Goal: Task Accomplishment & Management: Manage account settings

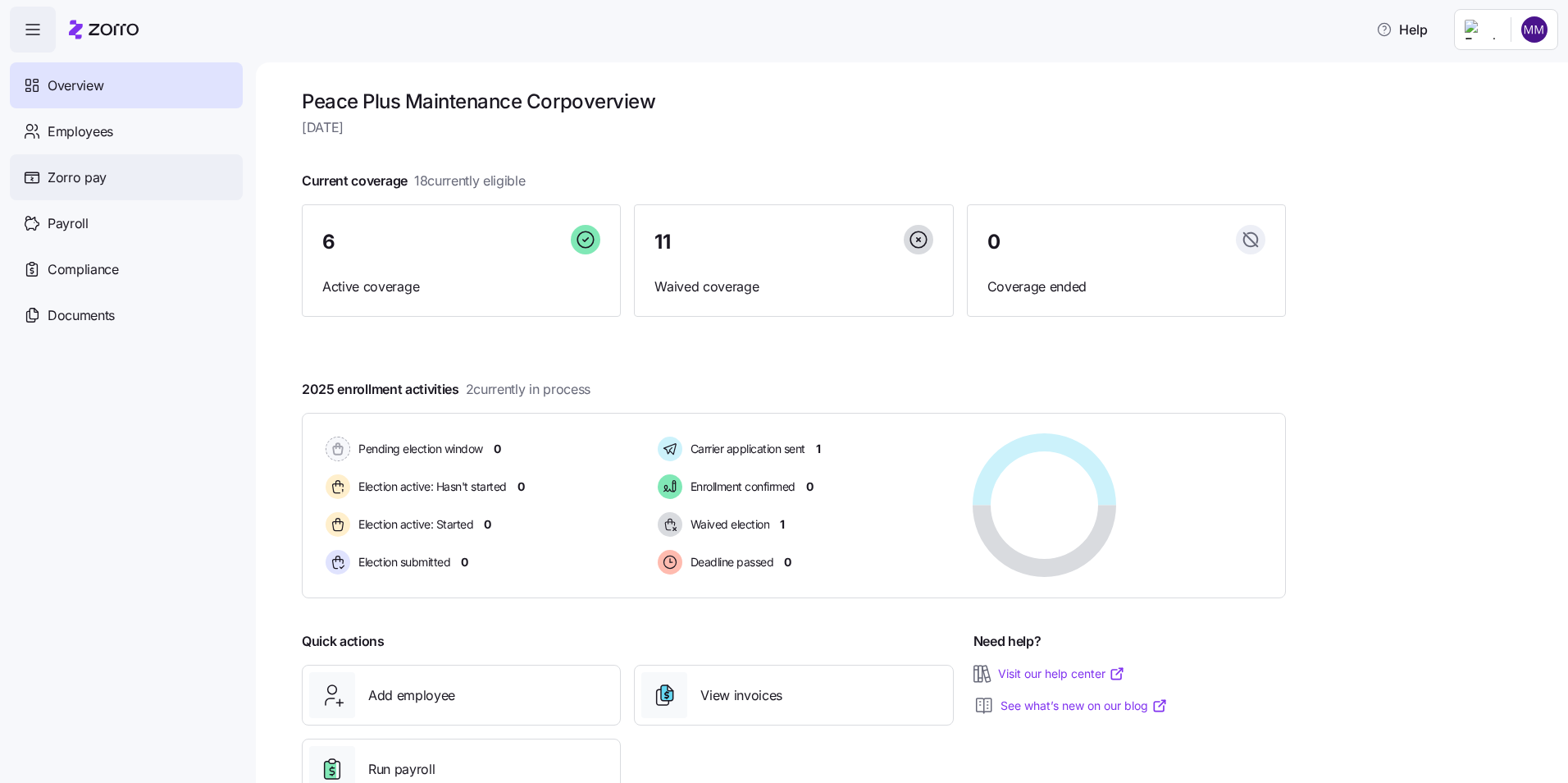
click at [84, 177] on span "Zorro pay" at bounding box center [77, 177] width 59 height 21
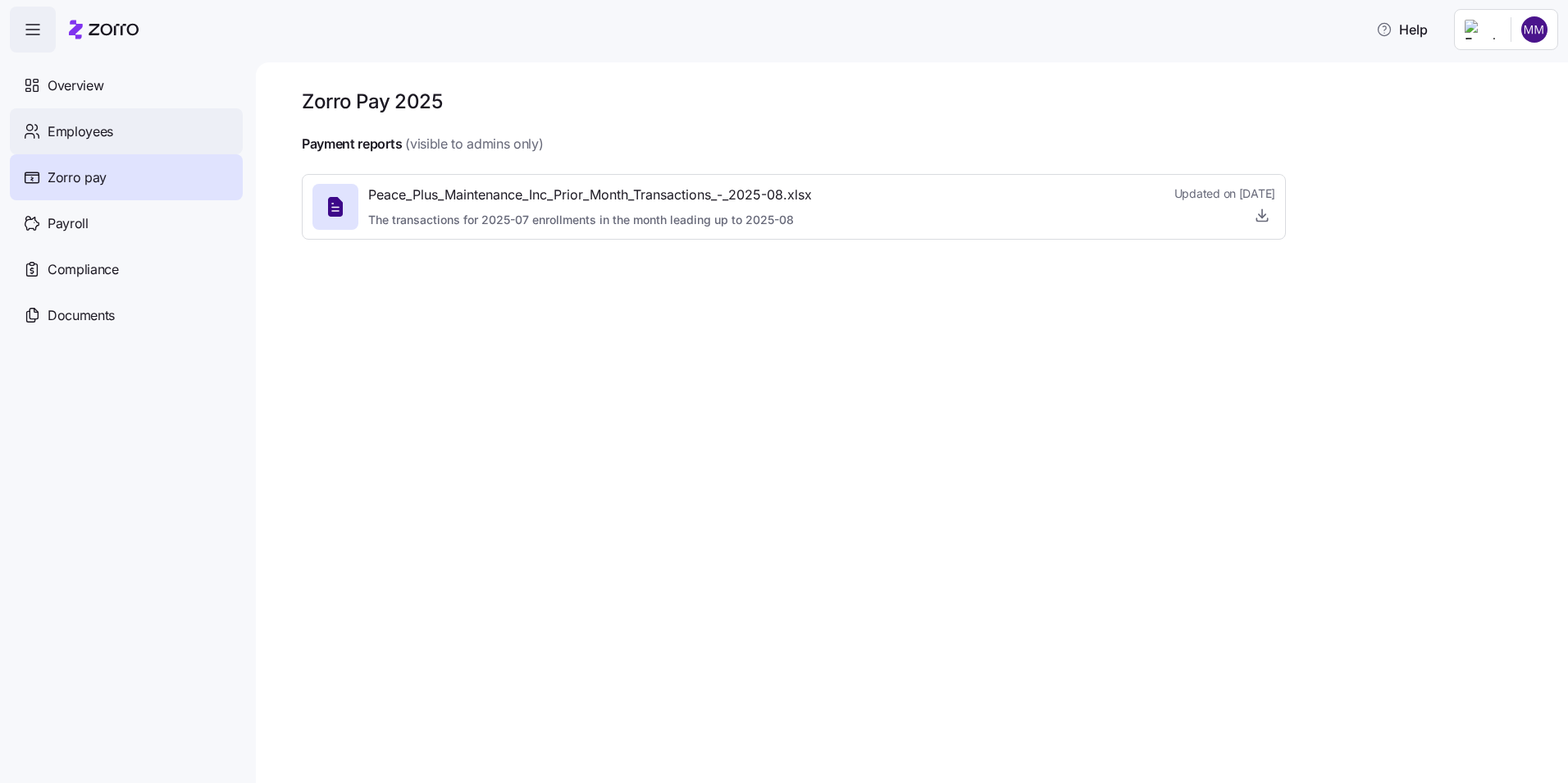
click at [97, 140] on span "Employees" at bounding box center [81, 131] width 66 height 21
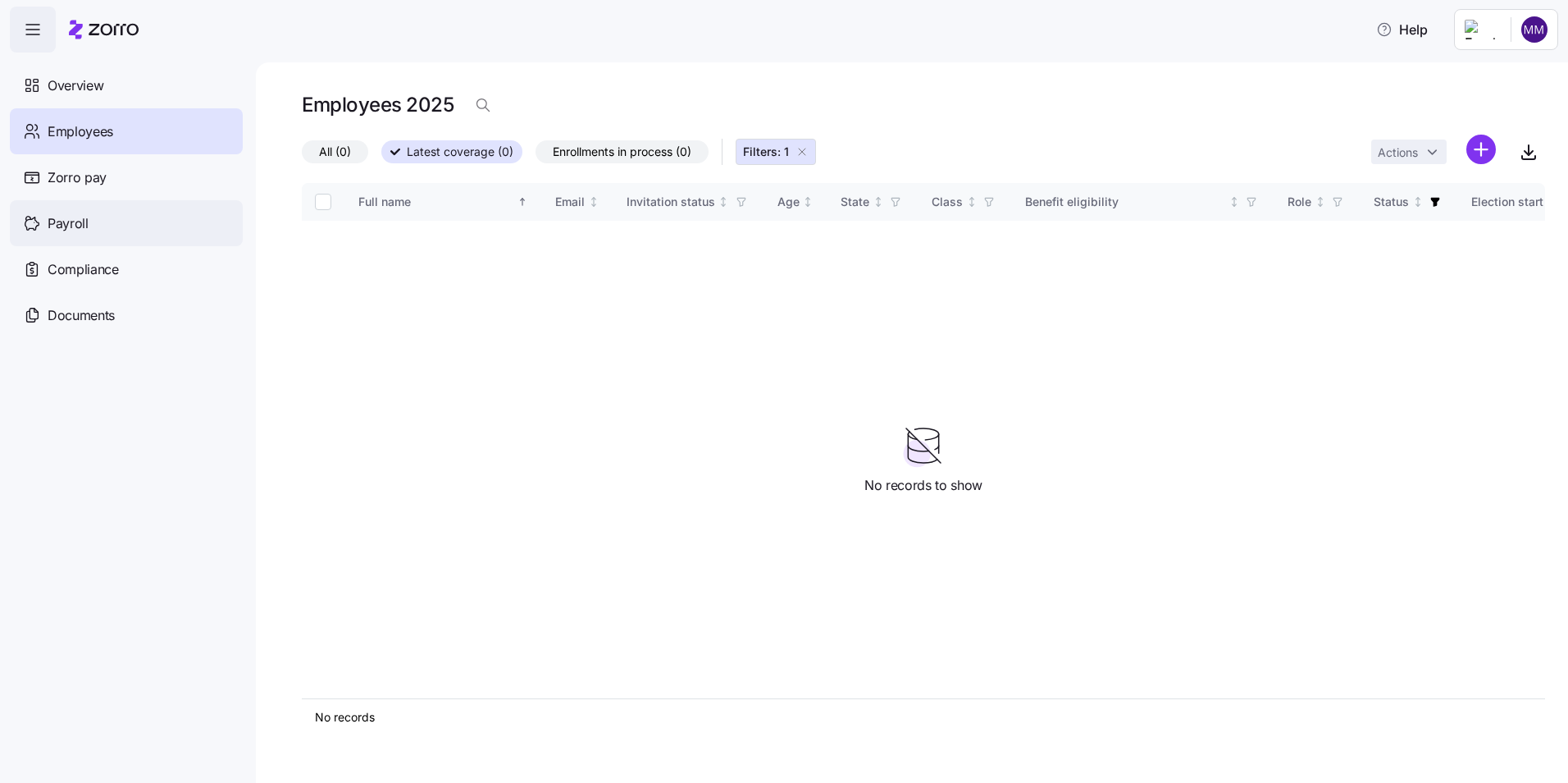
click at [64, 226] on span "Payroll" at bounding box center [68, 223] width 41 height 21
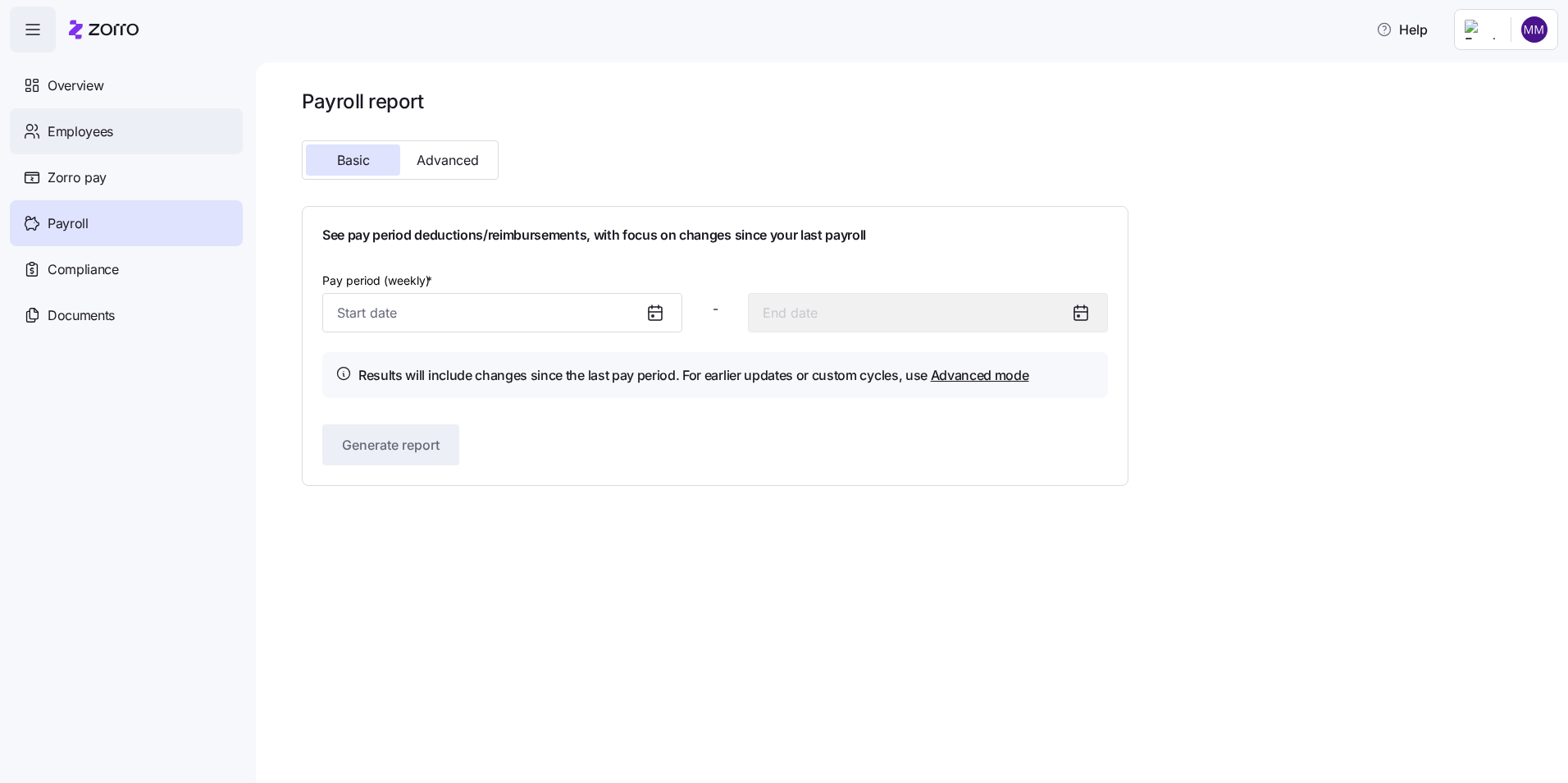
click at [85, 136] on span "Employees" at bounding box center [81, 131] width 66 height 21
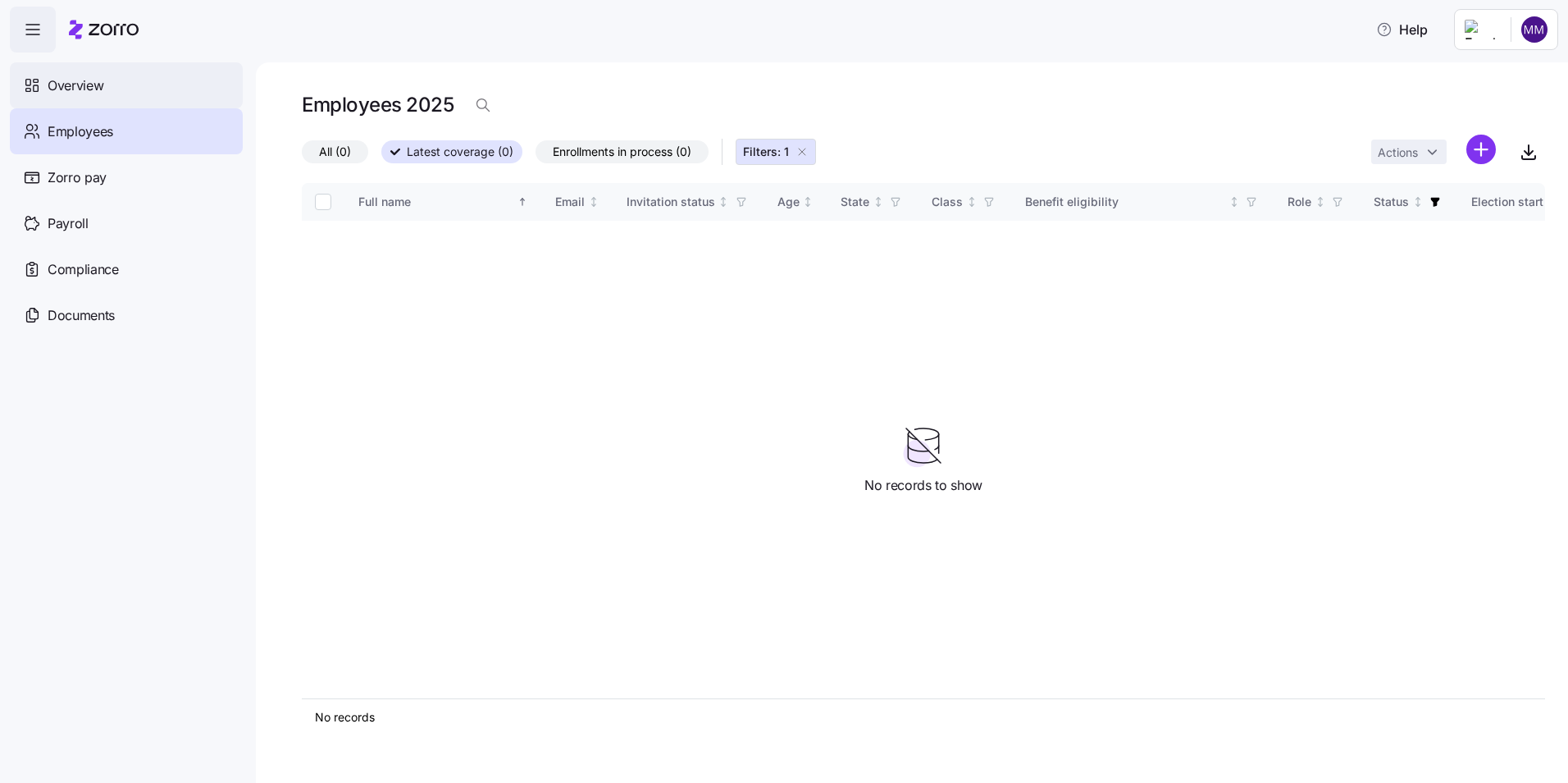
click at [84, 83] on span "Overview" at bounding box center [76, 86] width 56 height 21
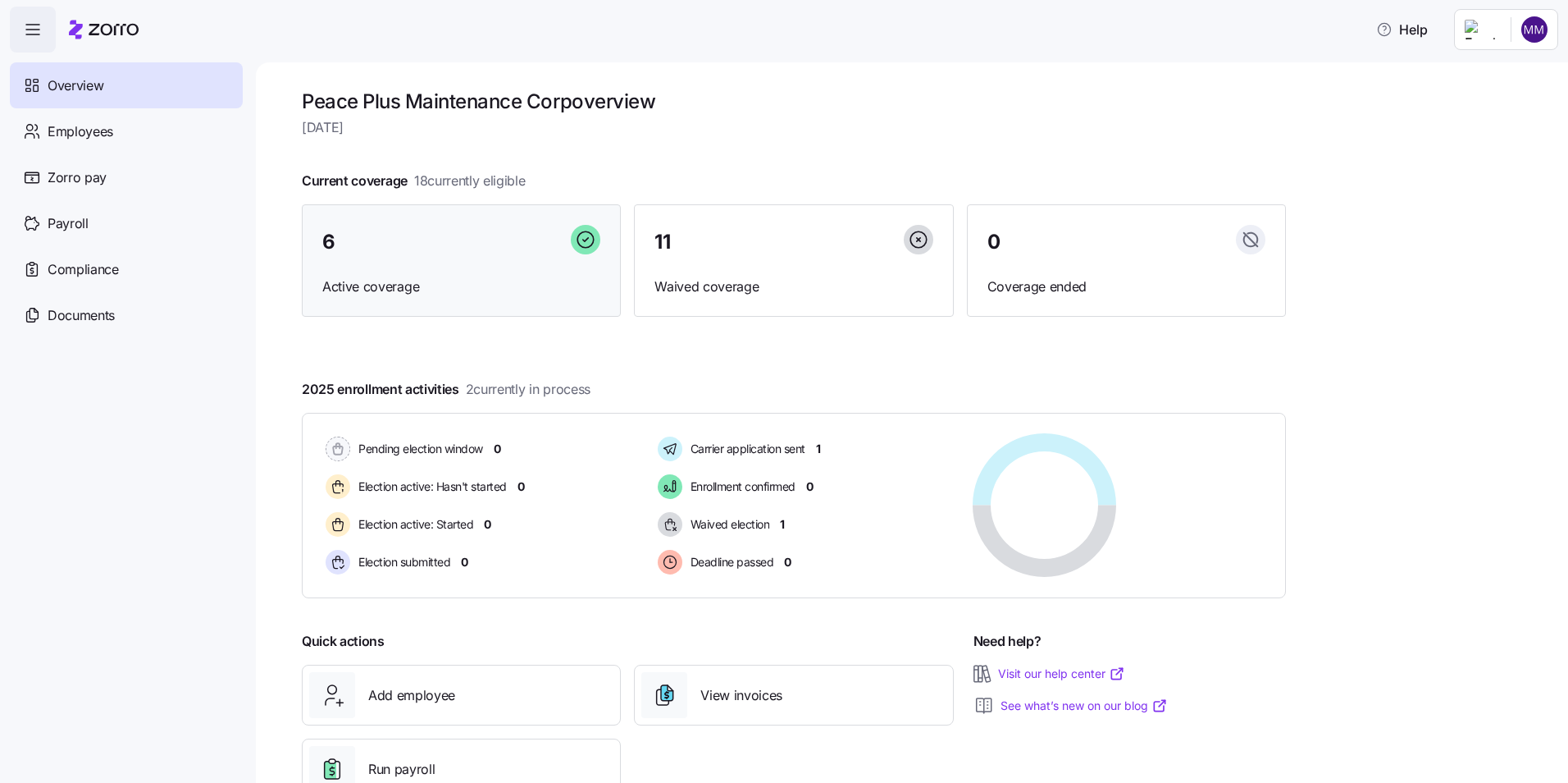
click at [356, 287] on span "Active coverage" at bounding box center [461, 287] width 278 height 21
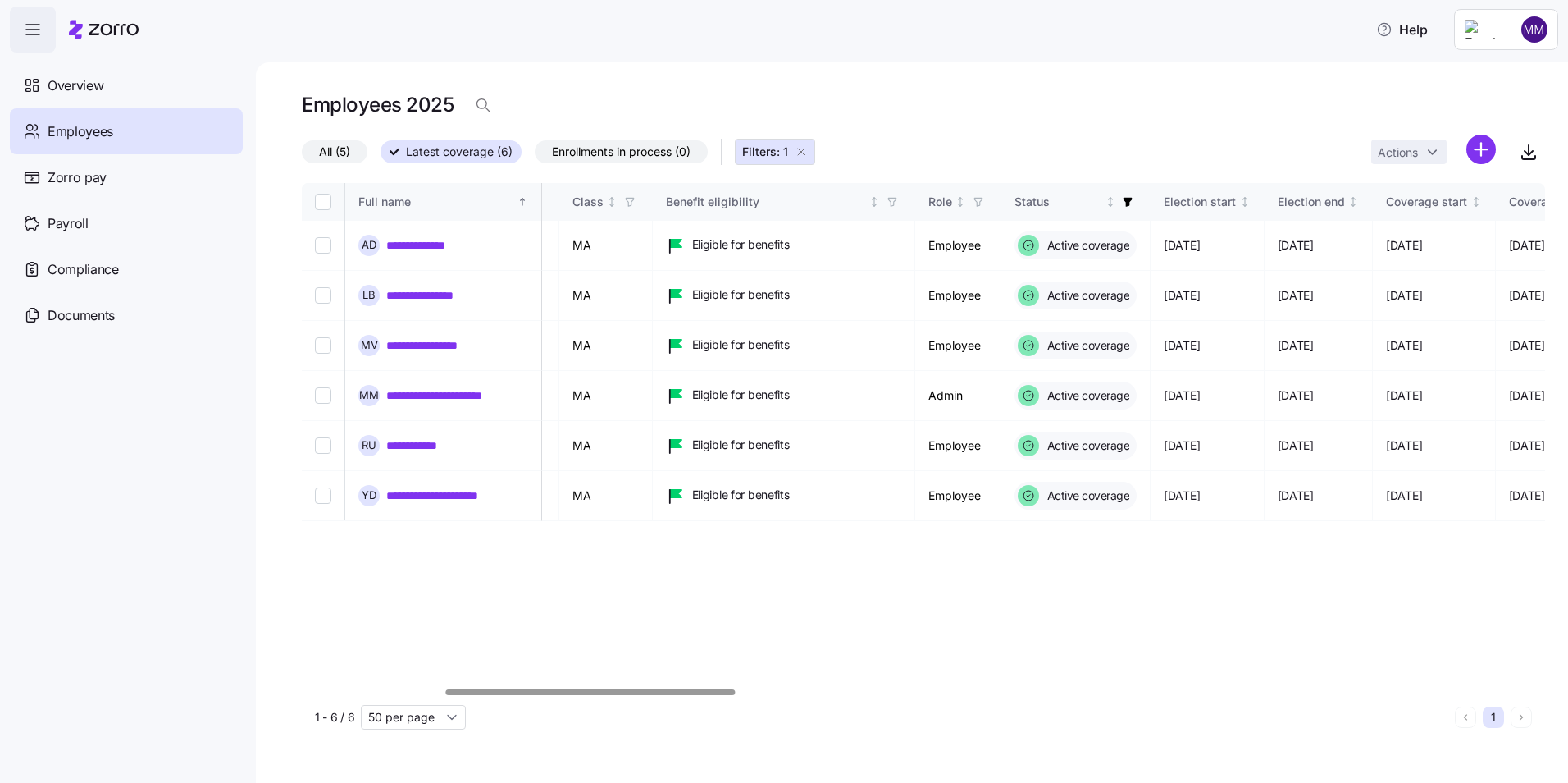
scroll to position [0, 629]
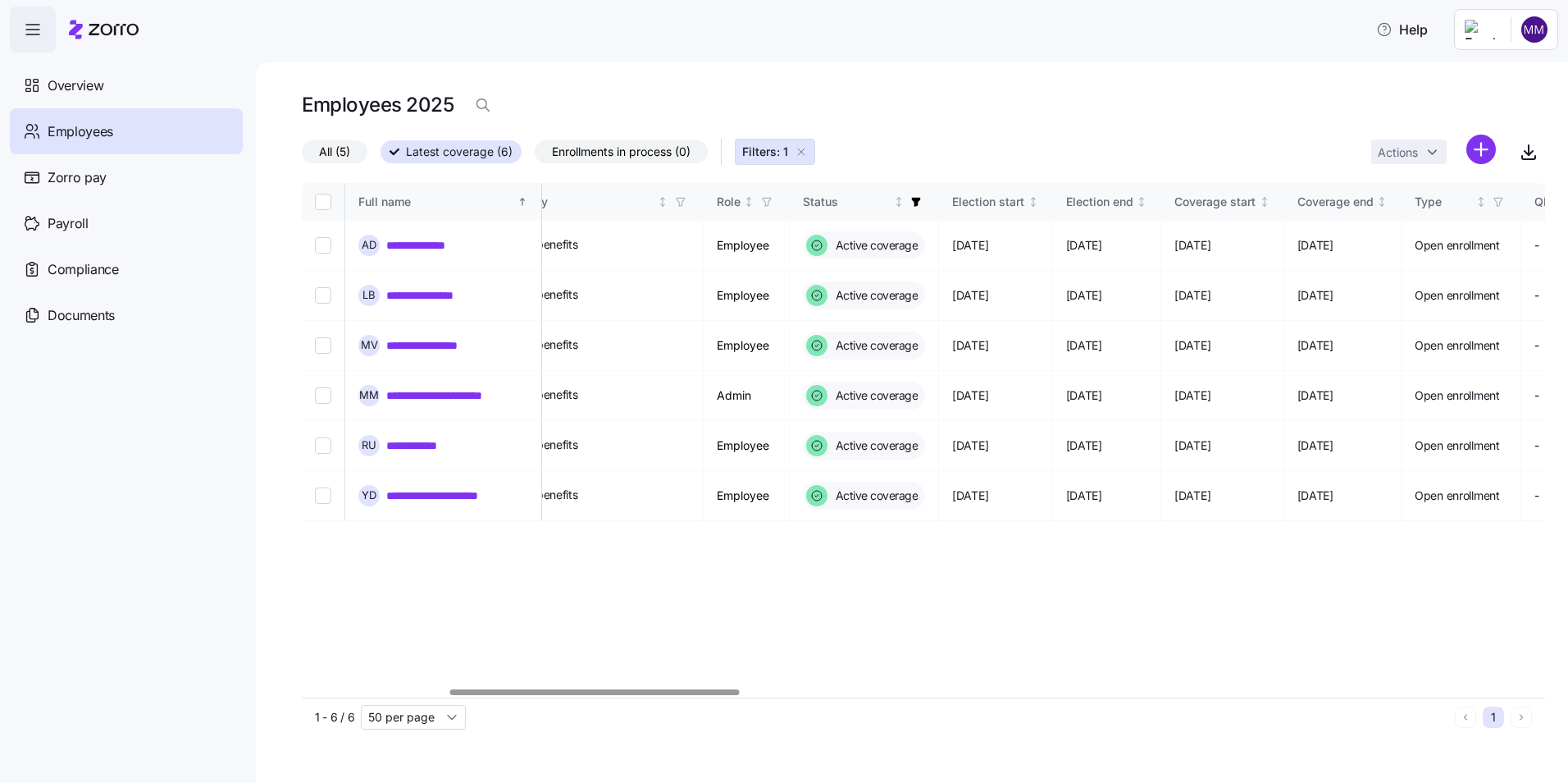
click at [737, 695] on div at bounding box center [594, 692] width 290 height 6
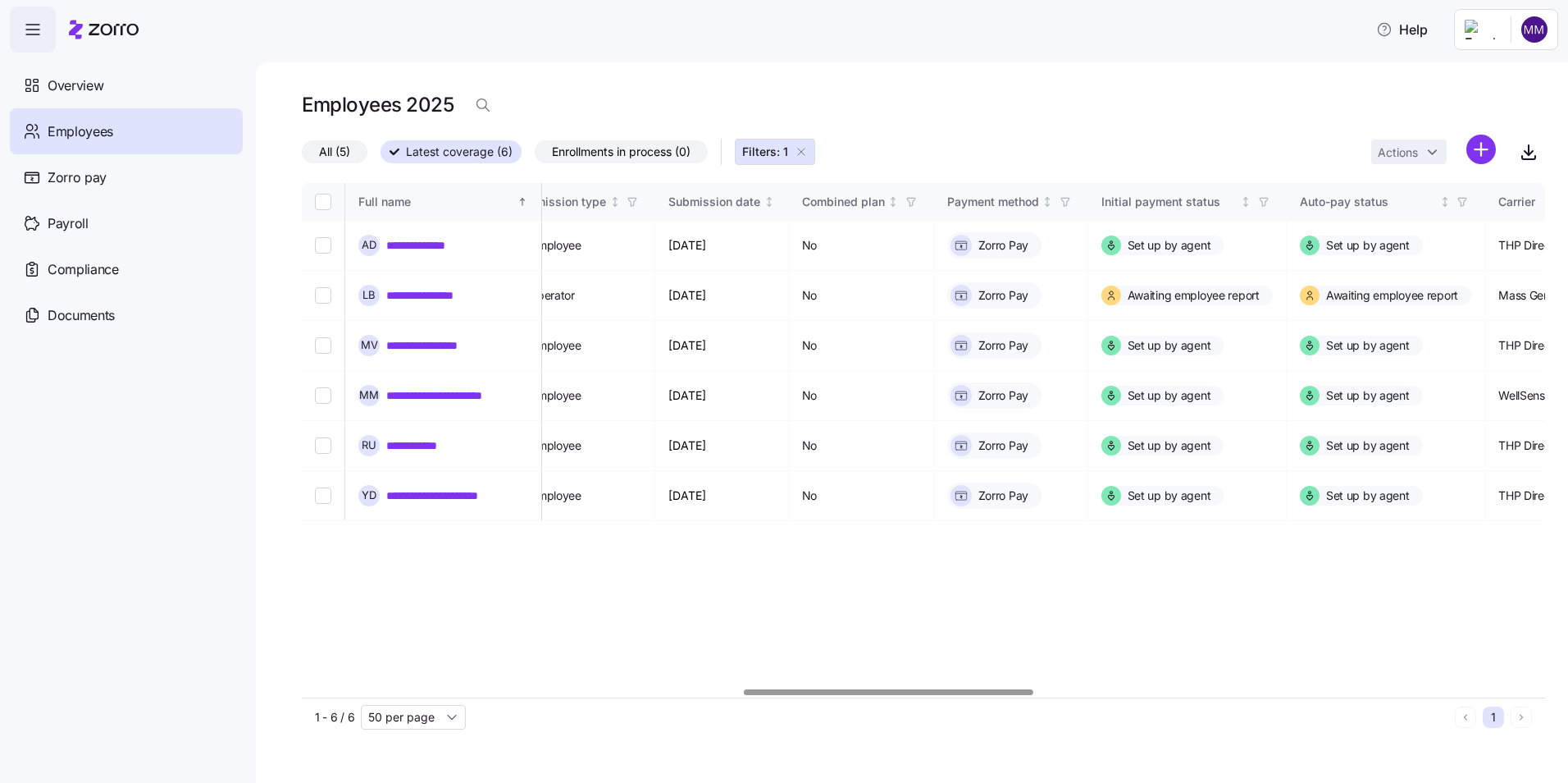
scroll to position [0, 1895]
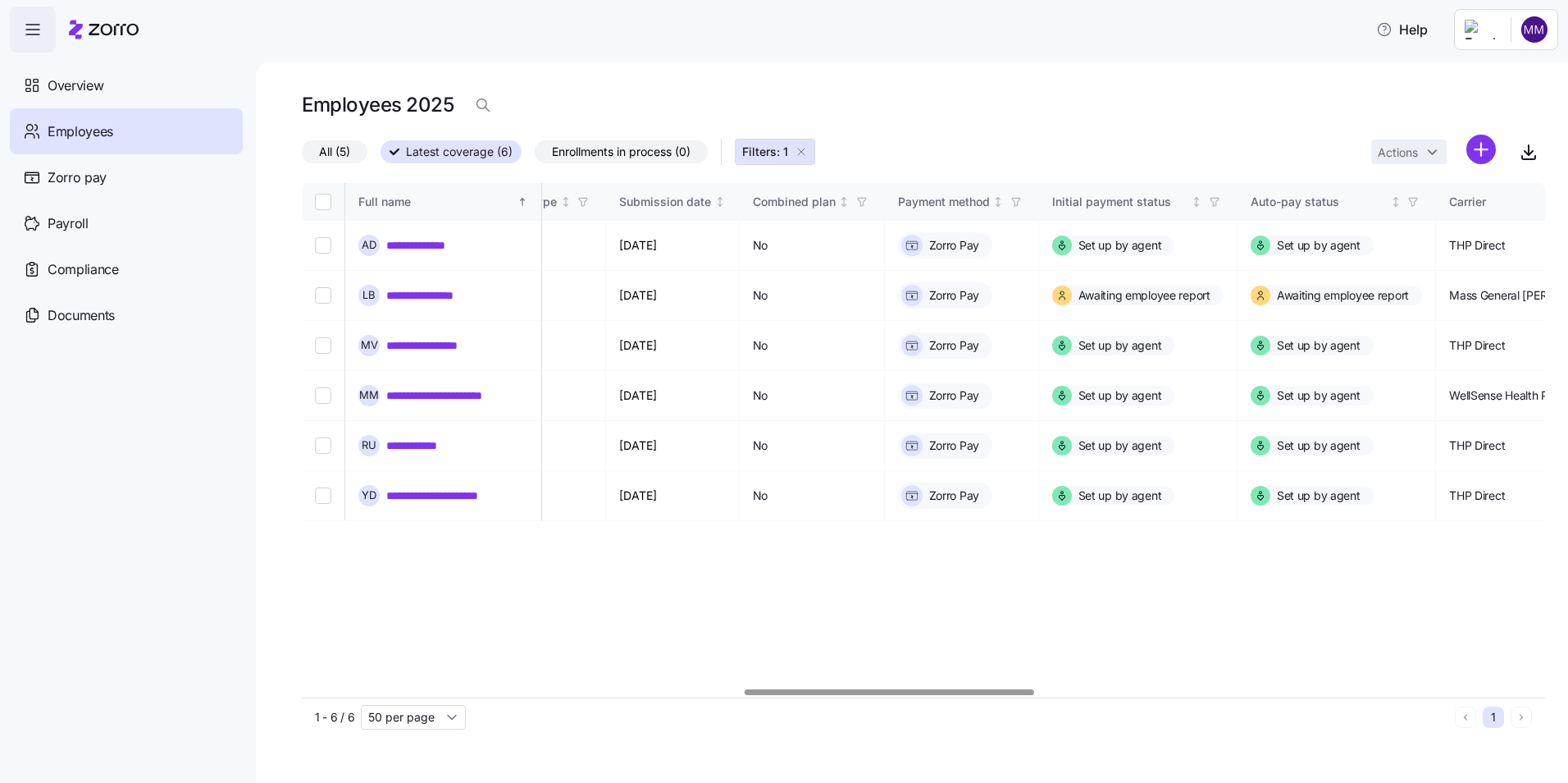
click at [1028, 695] on div at bounding box center [889, 692] width 290 height 6
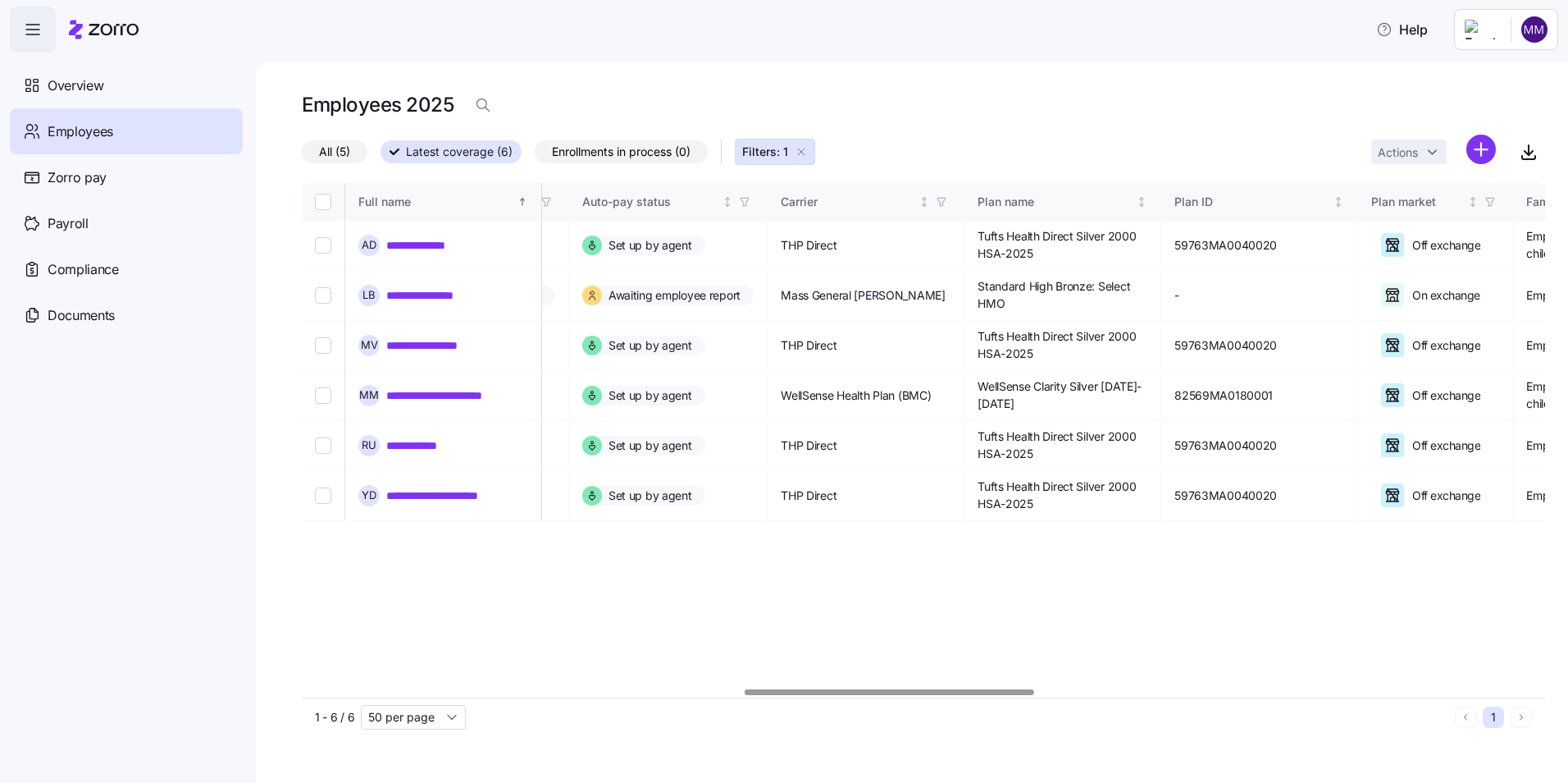
click at [1044, 694] on div at bounding box center [923, 692] width 1243 height 10
click at [312, 697] on div "1 - 6 / 6 50 per page 1" at bounding box center [923, 716] width 1243 height 39
click at [323, 694] on div at bounding box center [923, 692] width 1243 height 10
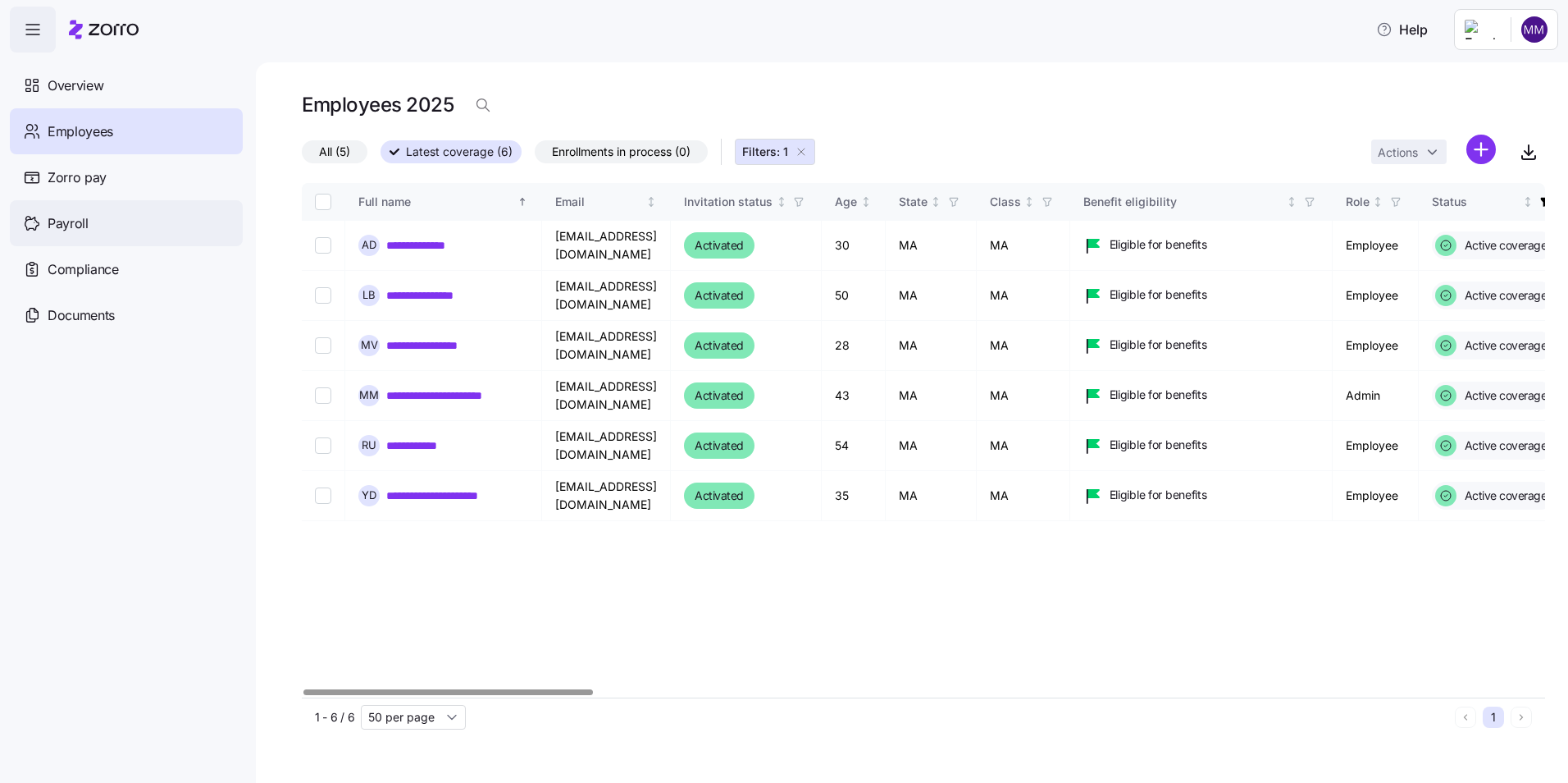
click at [78, 222] on span "Payroll" at bounding box center [68, 223] width 41 height 21
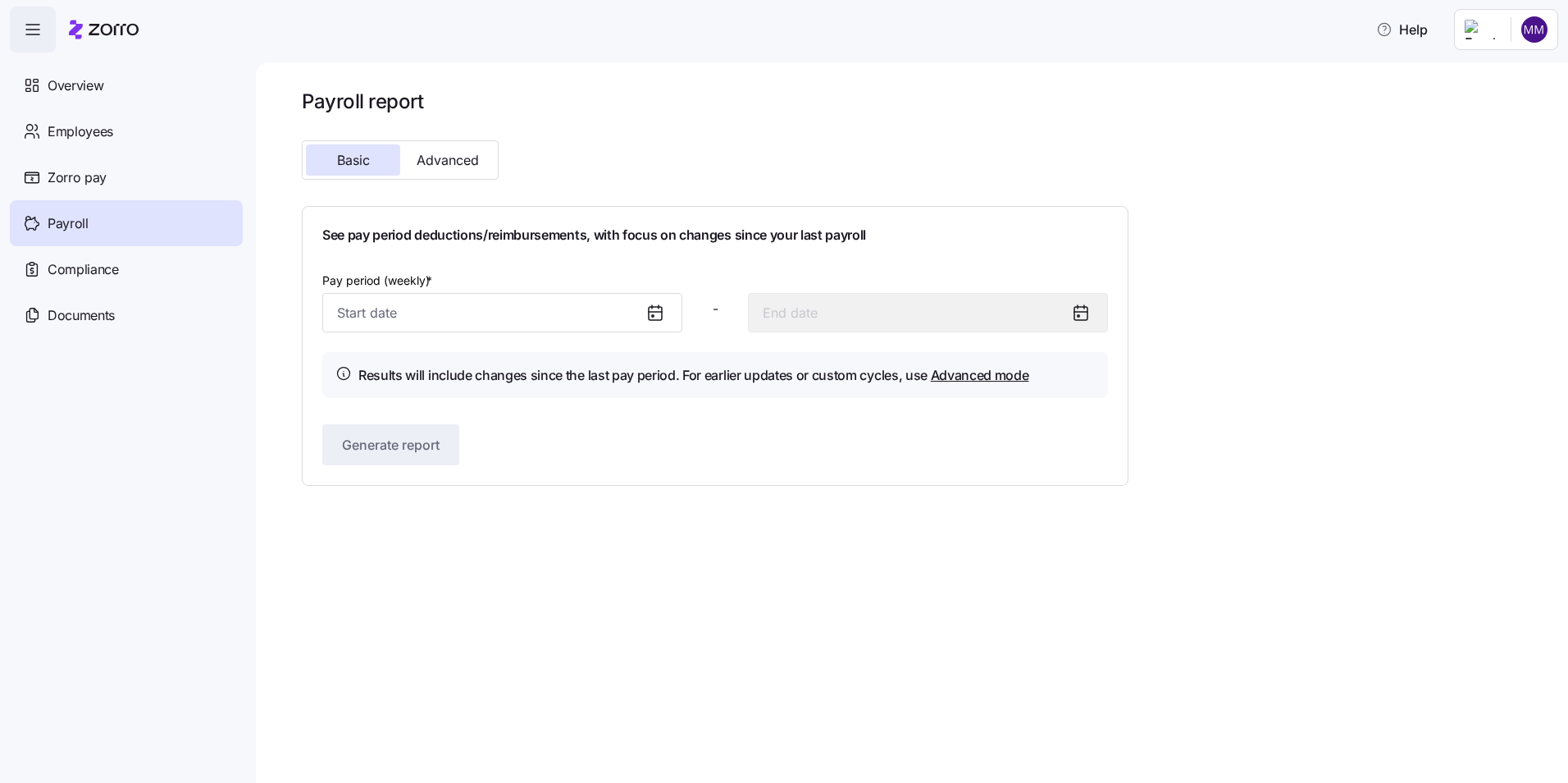
click at [656, 314] on icon at bounding box center [655, 313] width 20 height 20
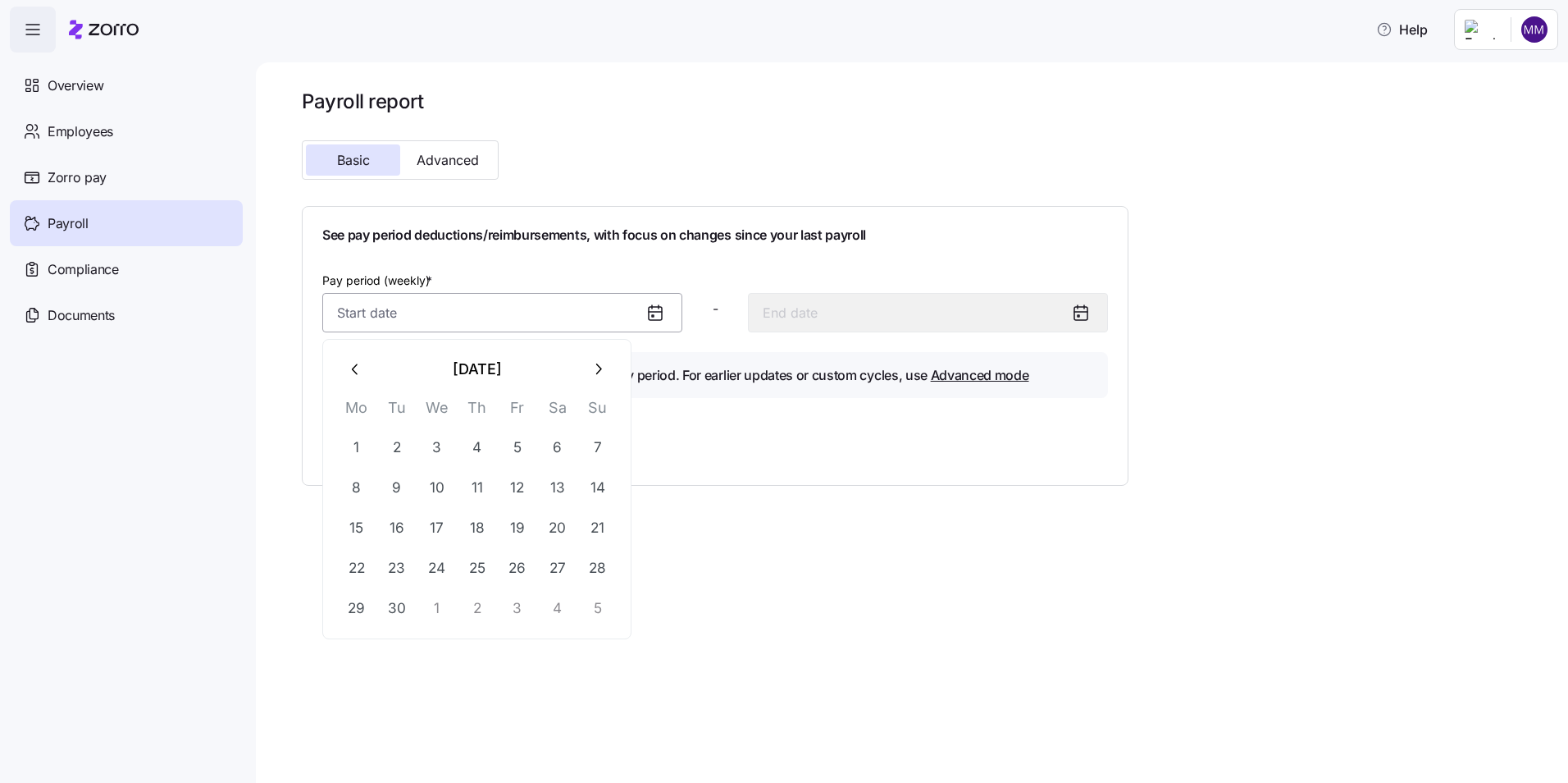
click at [374, 314] on input "Pay period (weekly) *" at bounding box center [503, 313] width 360 height 40
click at [598, 374] on icon "button" at bounding box center [597, 370] width 18 height 18
click at [443, 447] on button "1" at bounding box center [437, 447] width 40 height 40
type input "October 1, 2025"
type input "October 7, 2025"
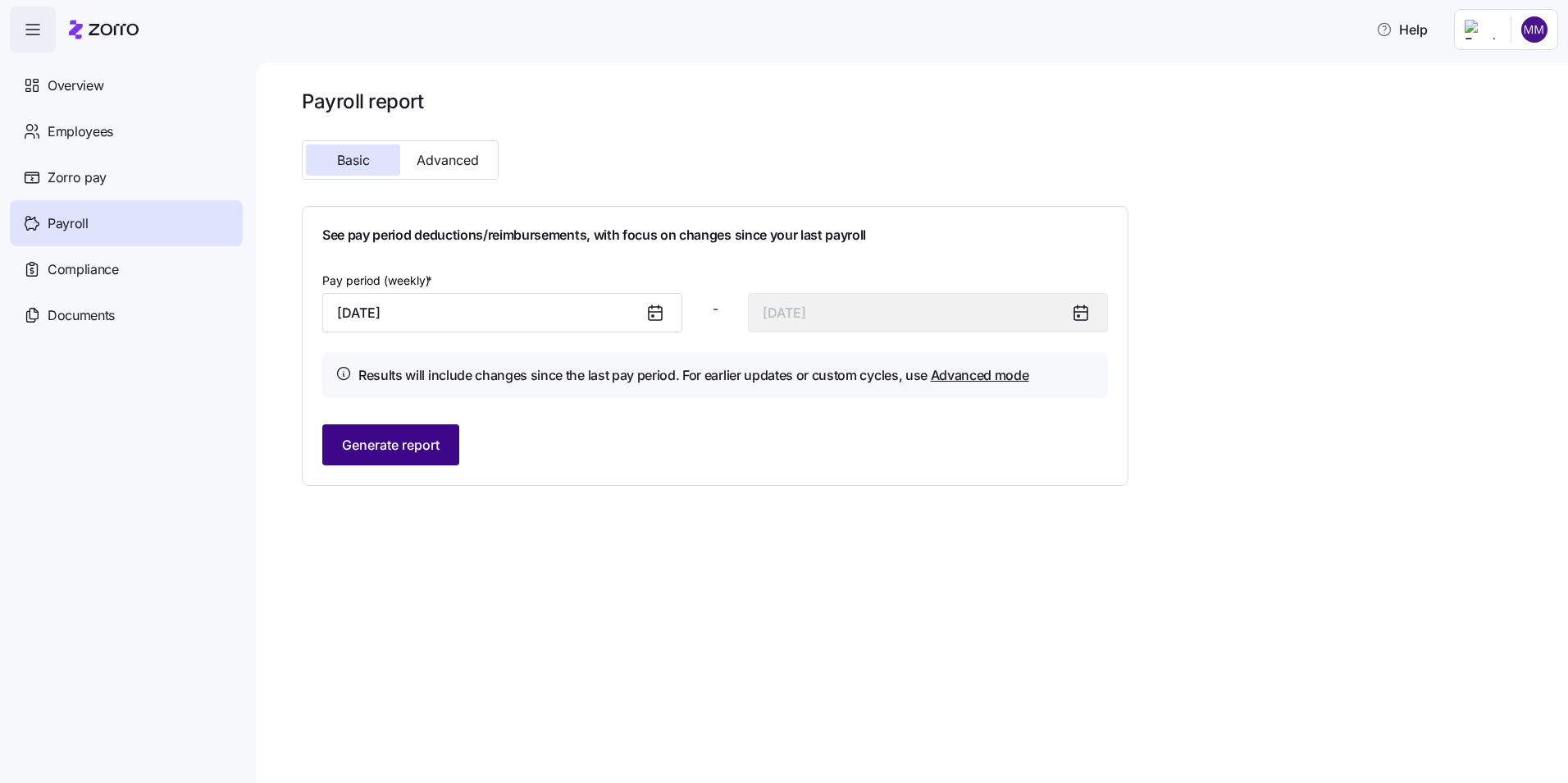
click at [402, 446] on span "Generate report" at bounding box center [390, 445] width 98 height 20
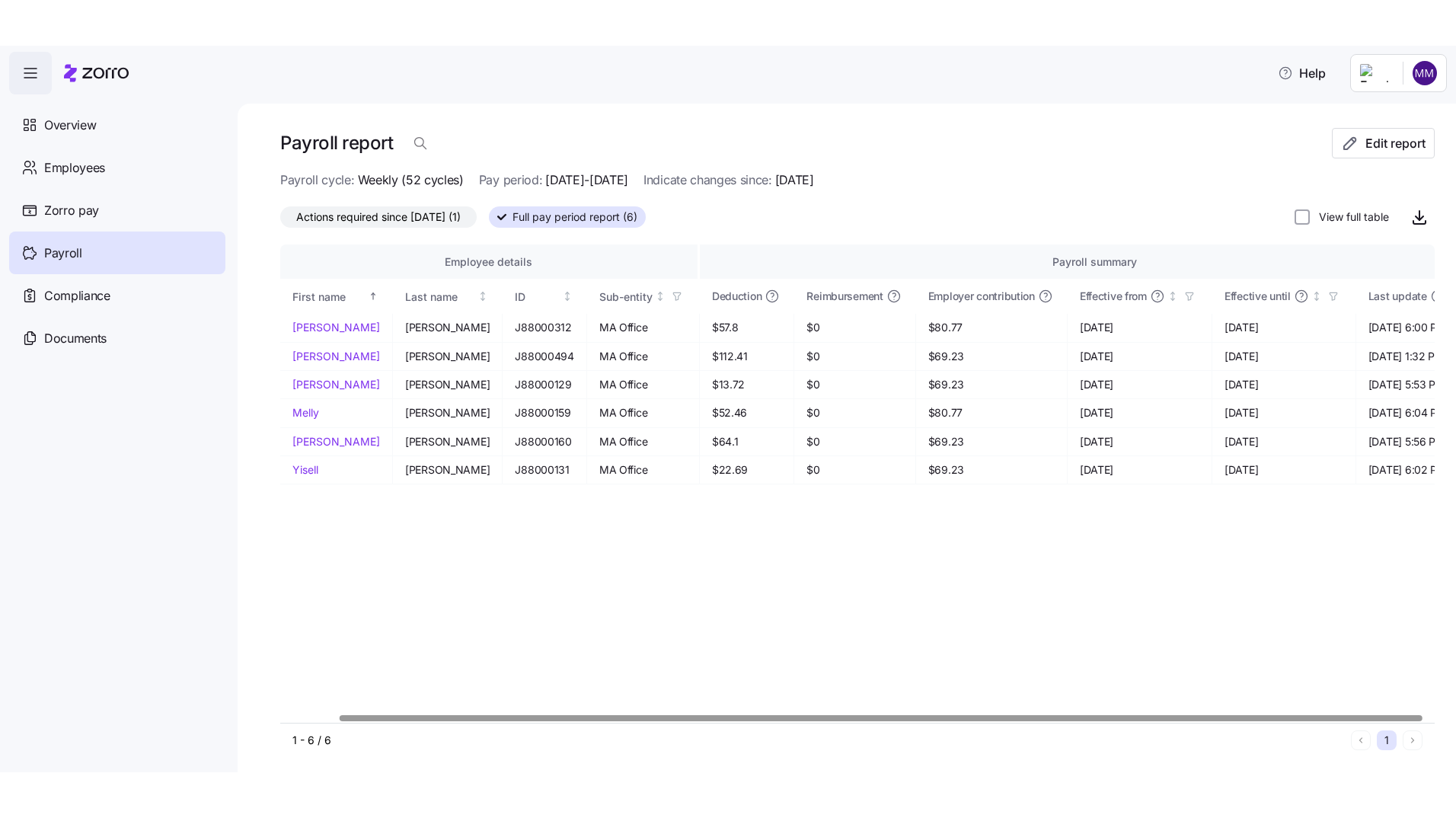
scroll to position [0, 61]
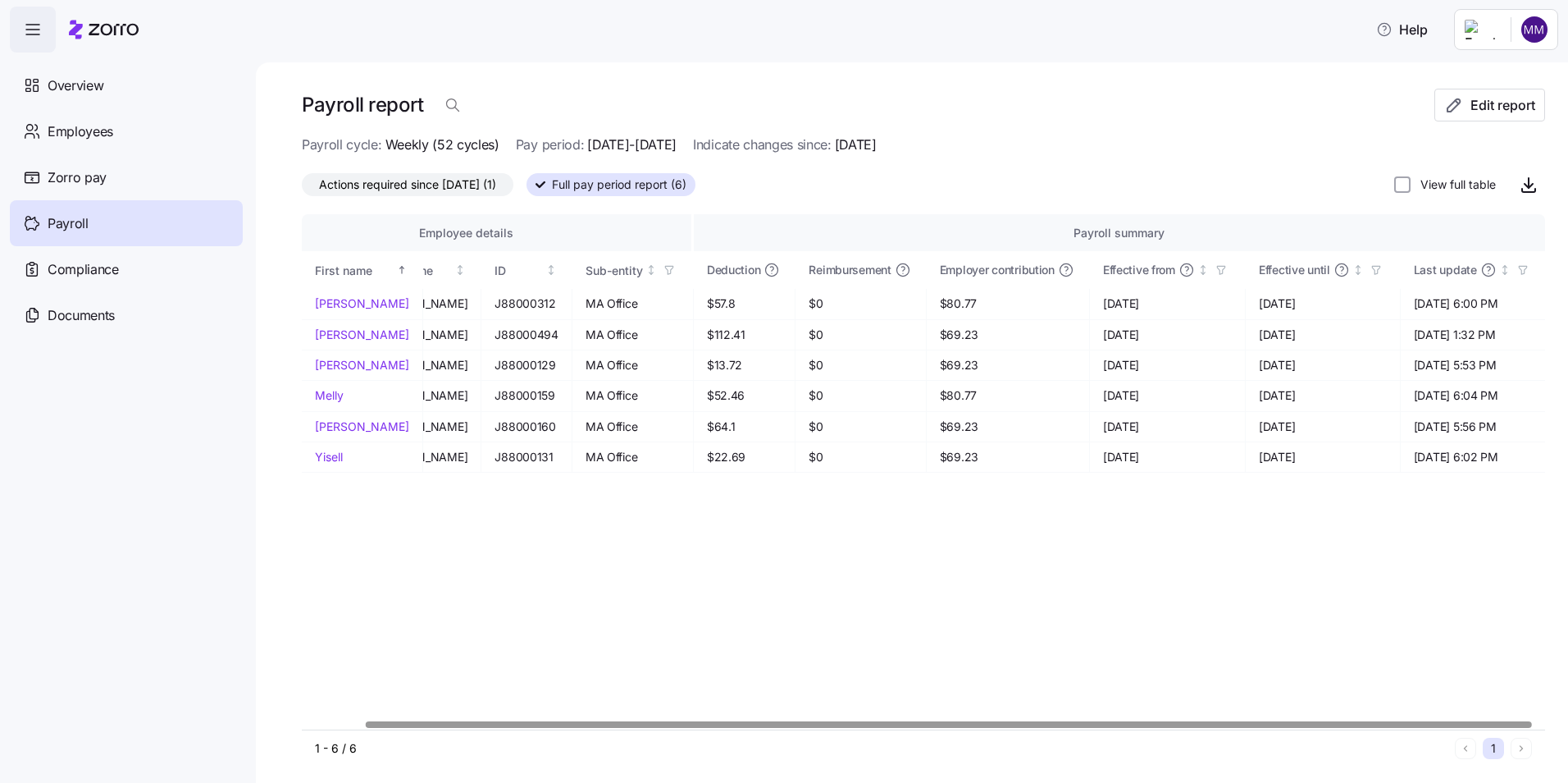
click at [1524, 725] on div at bounding box center [923, 724] width 1243 height 10
click at [1524, 725] on div at bounding box center [948, 724] width 1165 height 6
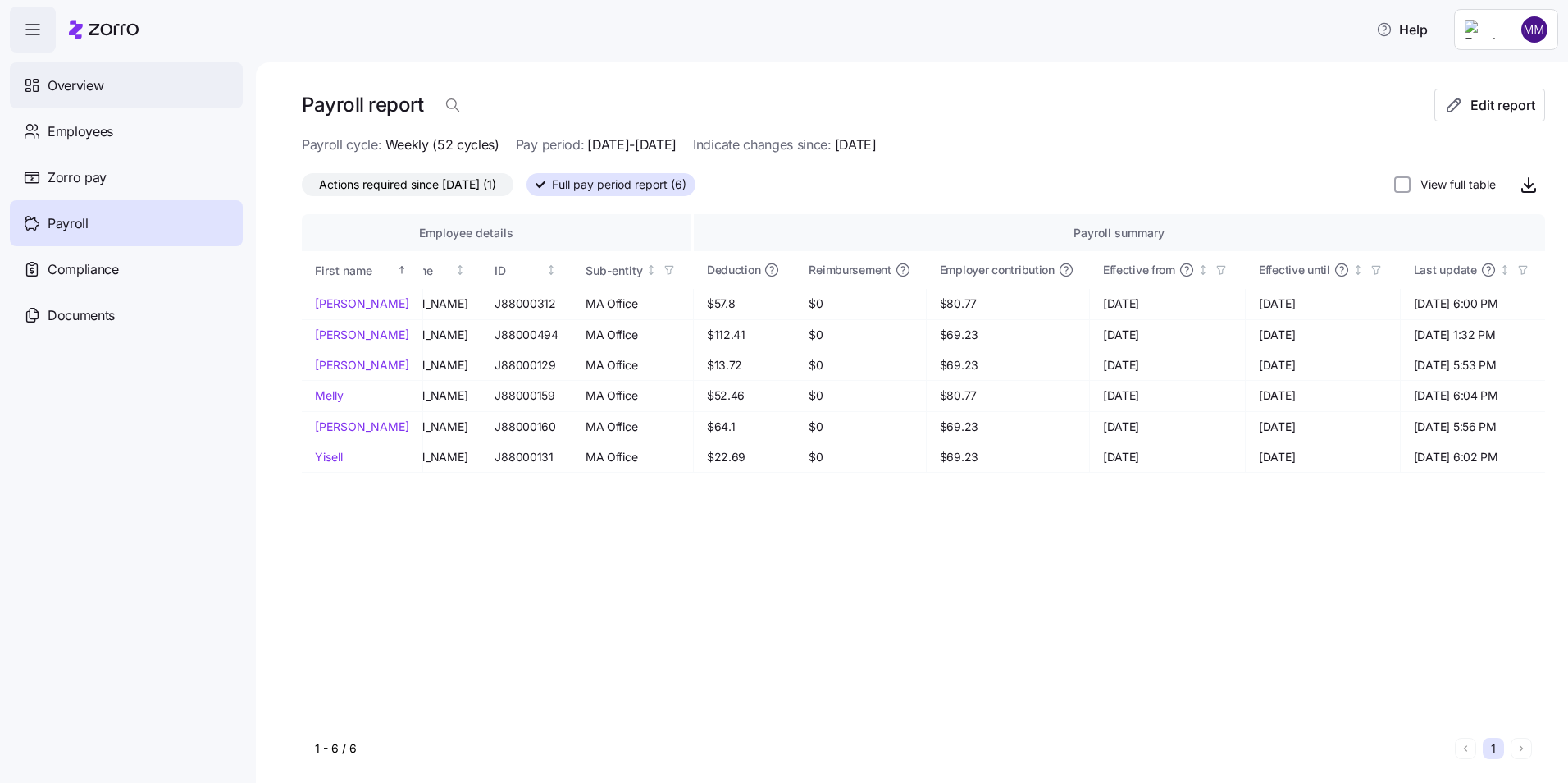
click at [89, 96] on span "Overview" at bounding box center [76, 86] width 56 height 21
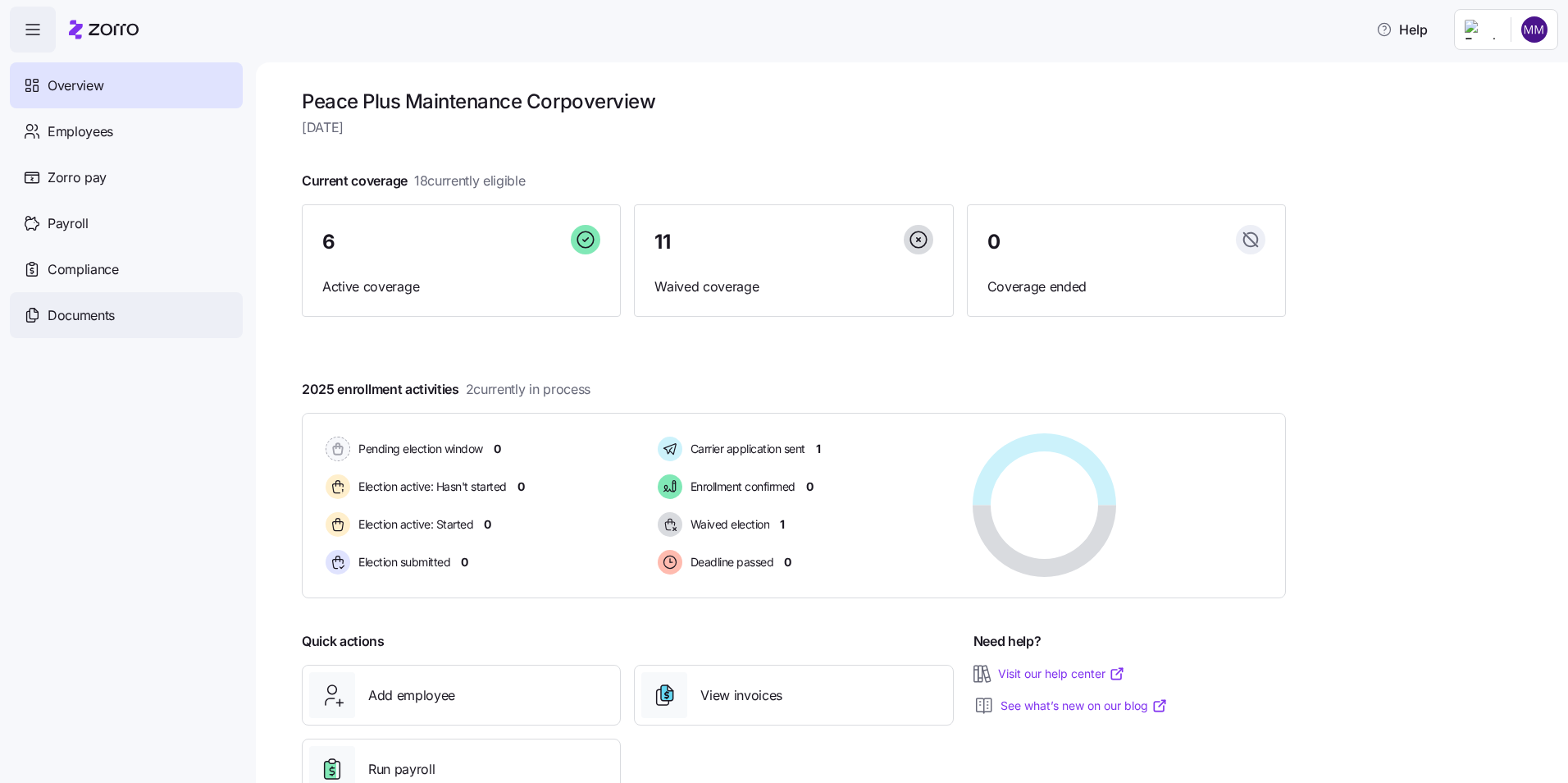
click at [68, 318] on span "Documents" at bounding box center [82, 315] width 68 height 21
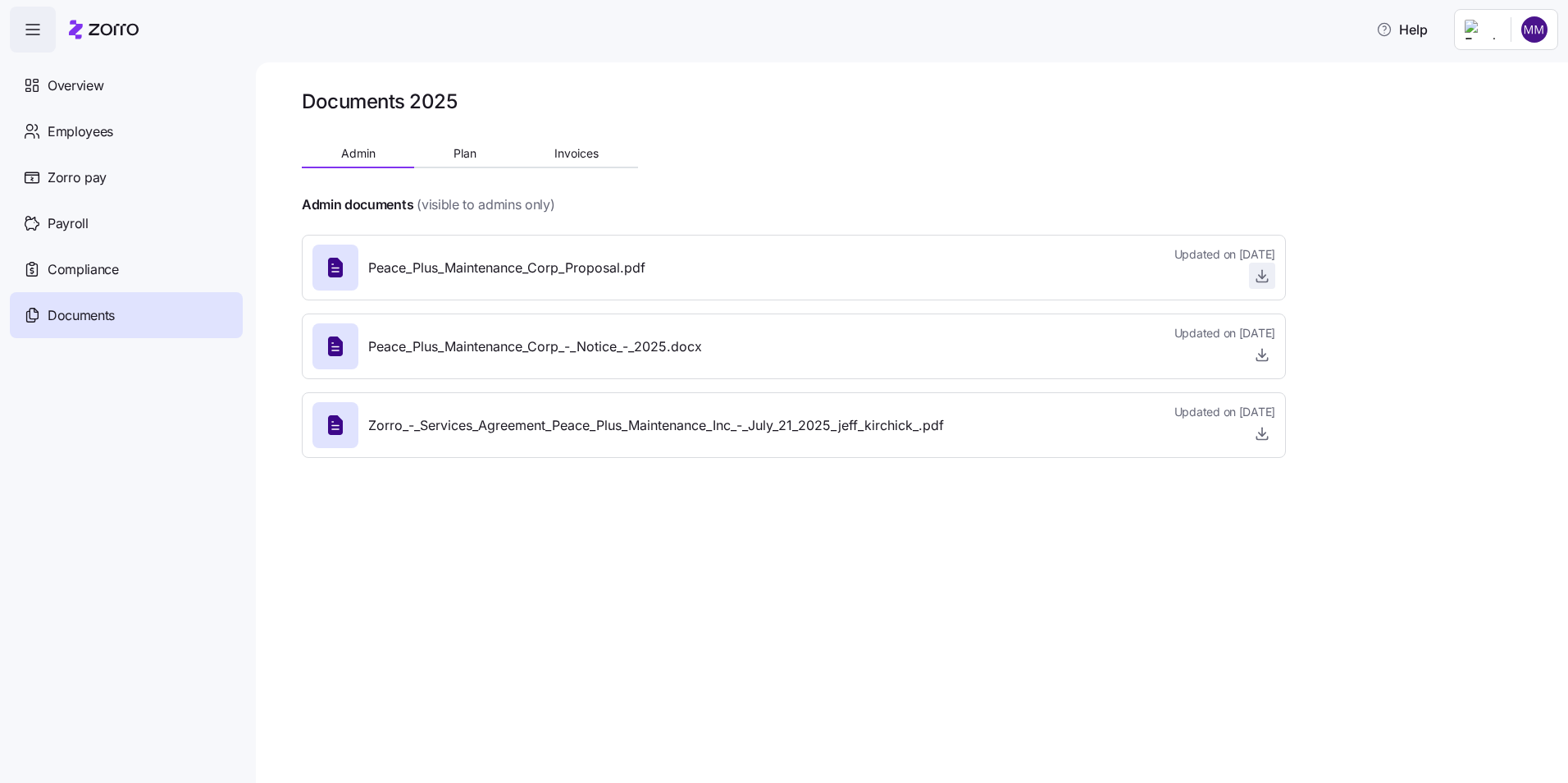
click at [1263, 278] on icon "button" at bounding box center [1261, 276] width 16 height 16
click at [76, 134] on span "Employees" at bounding box center [81, 131] width 66 height 21
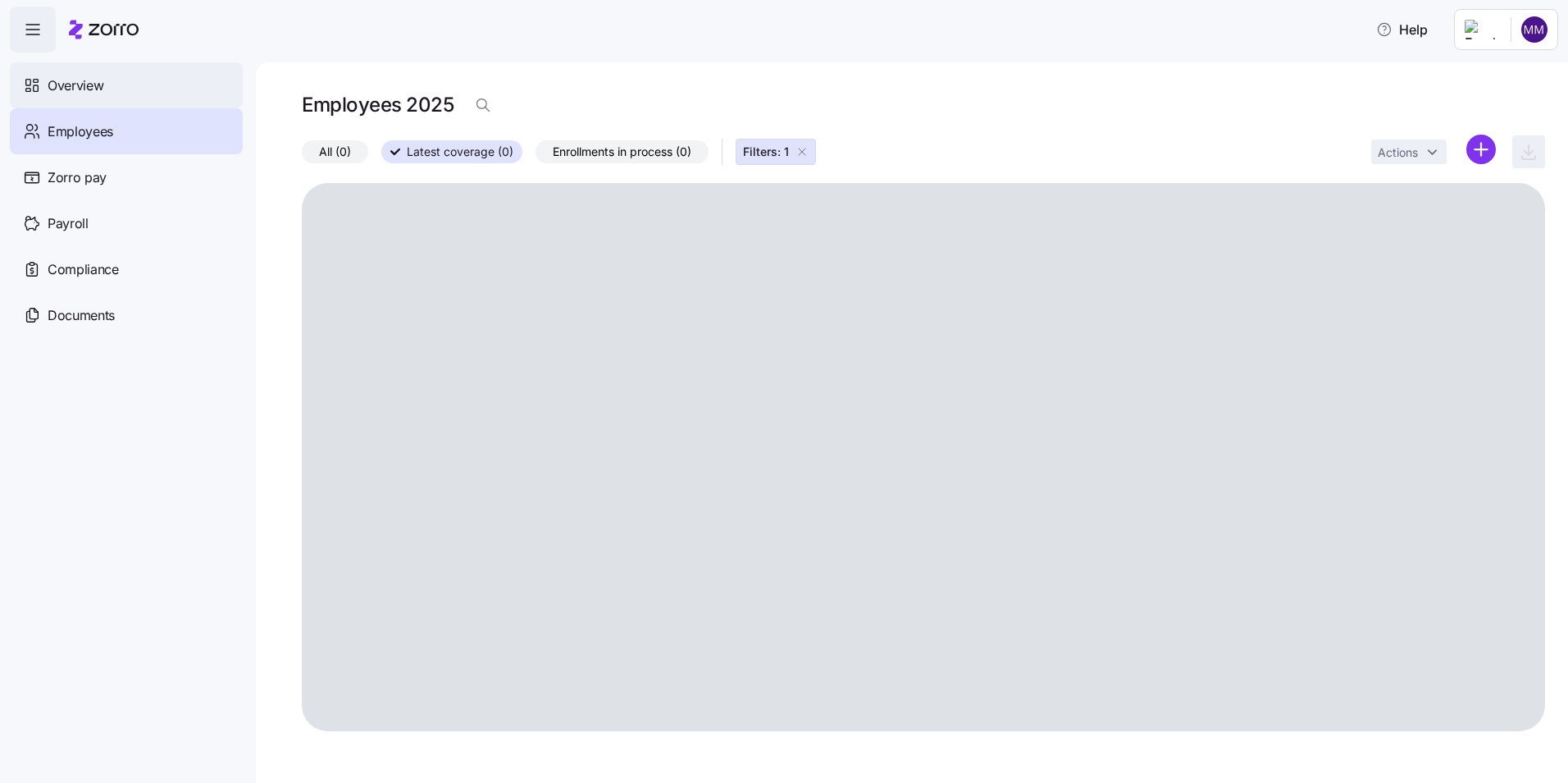
click at [78, 86] on span "Overview" at bounding box center [76, 86] width 56 height 21
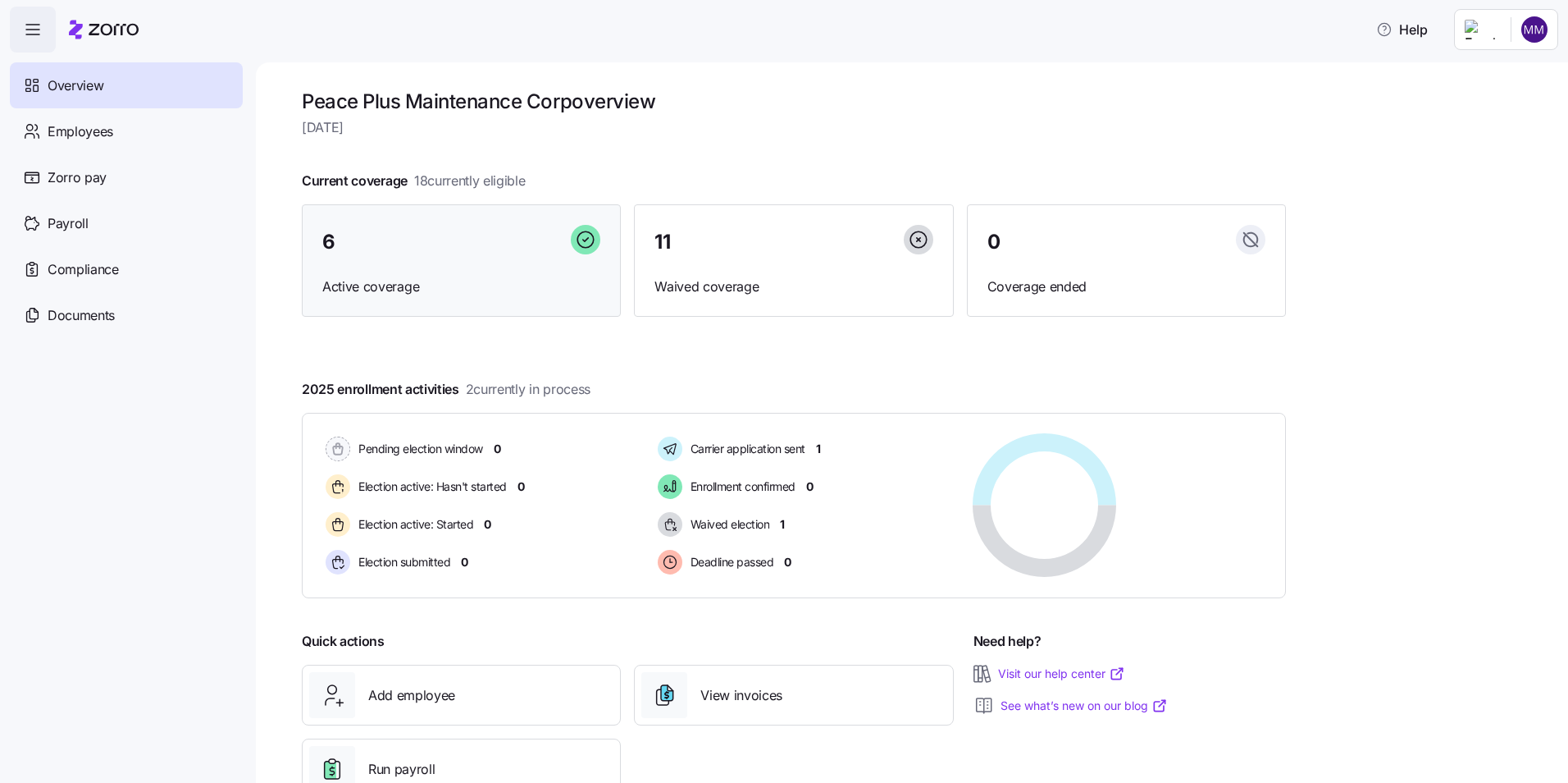
click at [346, 285] on span "Active coverage" at bounding box center [461, 287] width 278 height 21
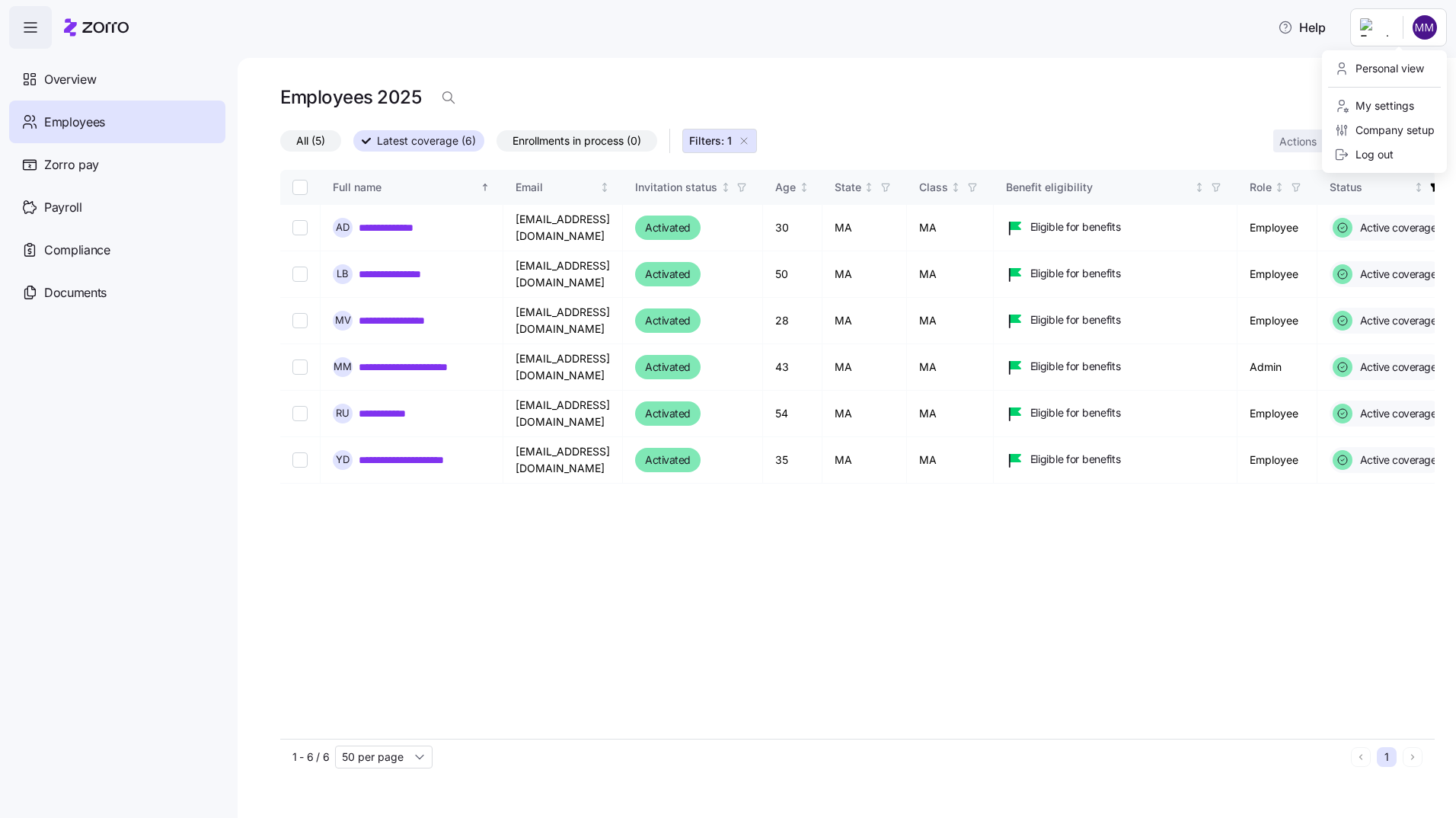
click at [1424, 28] on html "**********" at bounding box center [728, 404] width 1456 height 809
click at [1384, 153] on div "Log out" at bounding box center [1364, 154] width 59 height 17
